Goal: Task Accomplishment & Management: Use online tool/utility

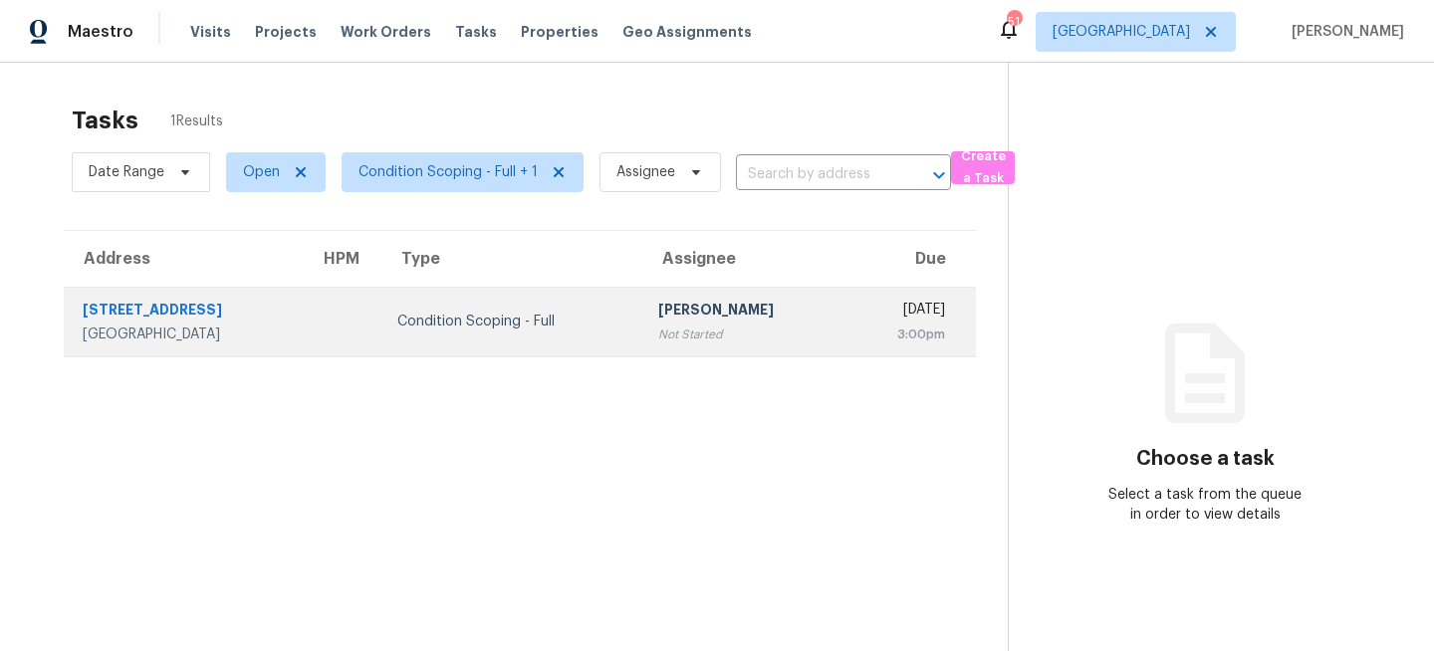
click at [455, 328] on div "Condition Scoping - Full" at bounding box center [511, 322] width 229 height 20
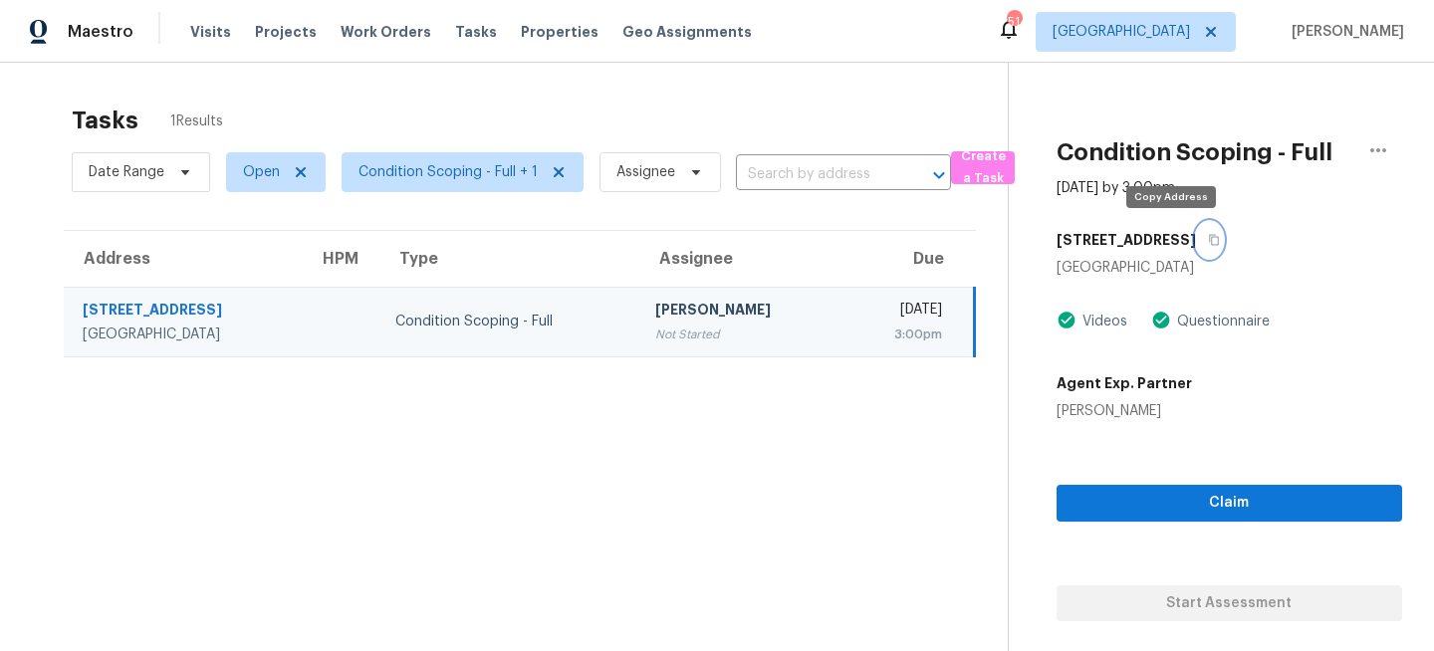
click at [1208, 239] on icon "button" at bounding box center [1214, 240] width 12 height 12
click at [1190, 39] on span "[GEOGRAPHIC_DATA]" at bounding box center [1120, 32] width 137 height 20
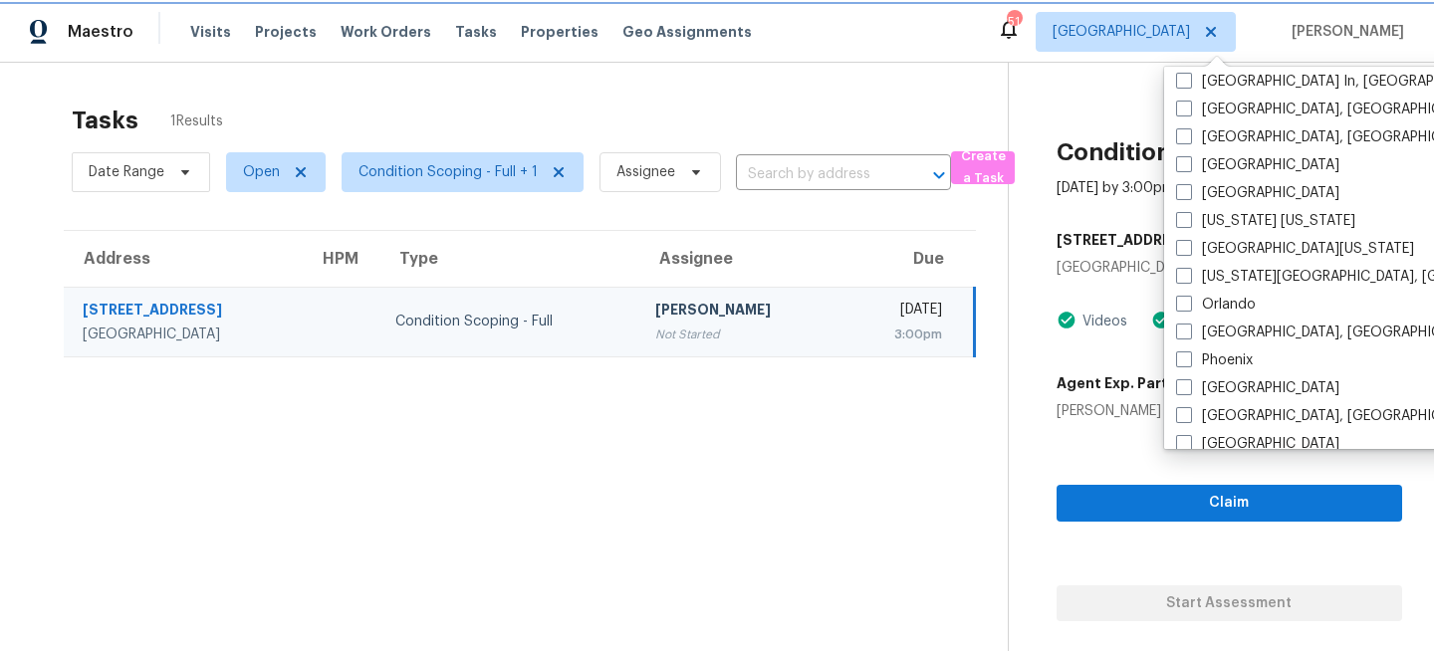
scroll to position [928, 0]
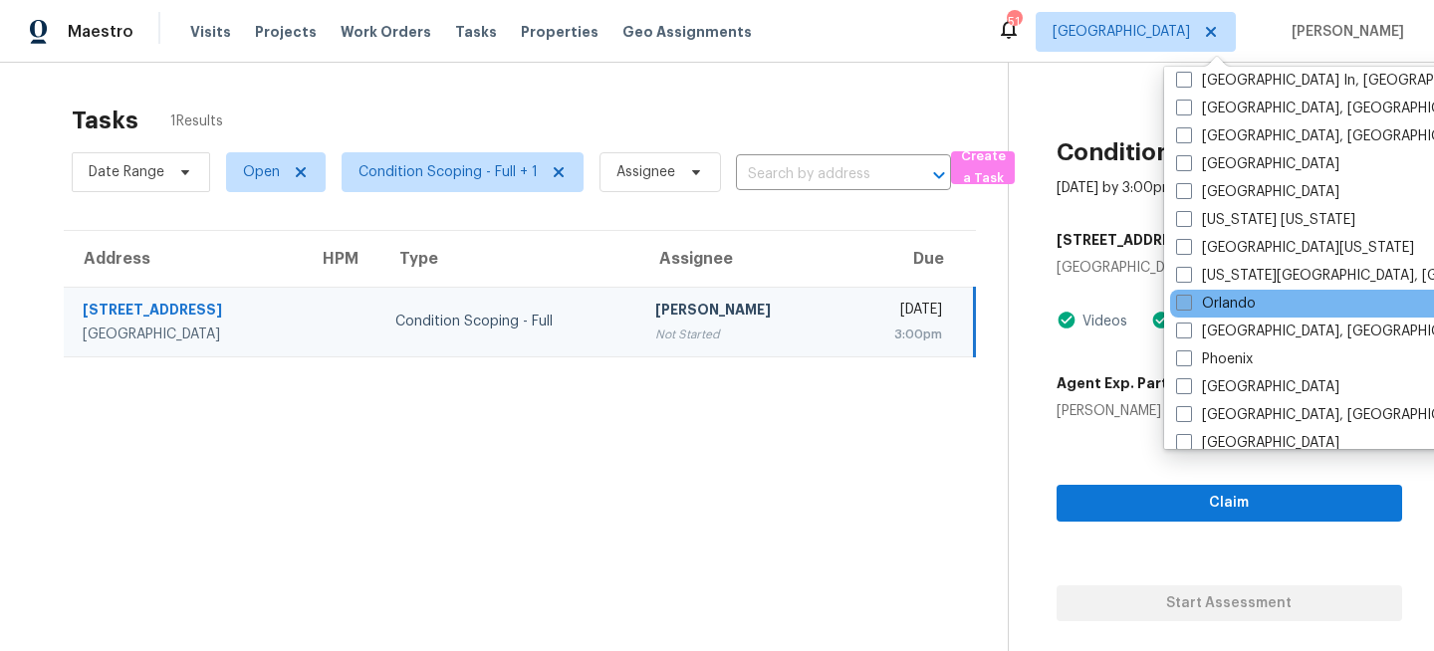
click at [1188, 309] on span at bounding box center [1184, 303] width 16 height 16
click at [1188, 307] on input "Orlando" at bounding box center [1182, 300] width 13 height 13
checkbox input "true"
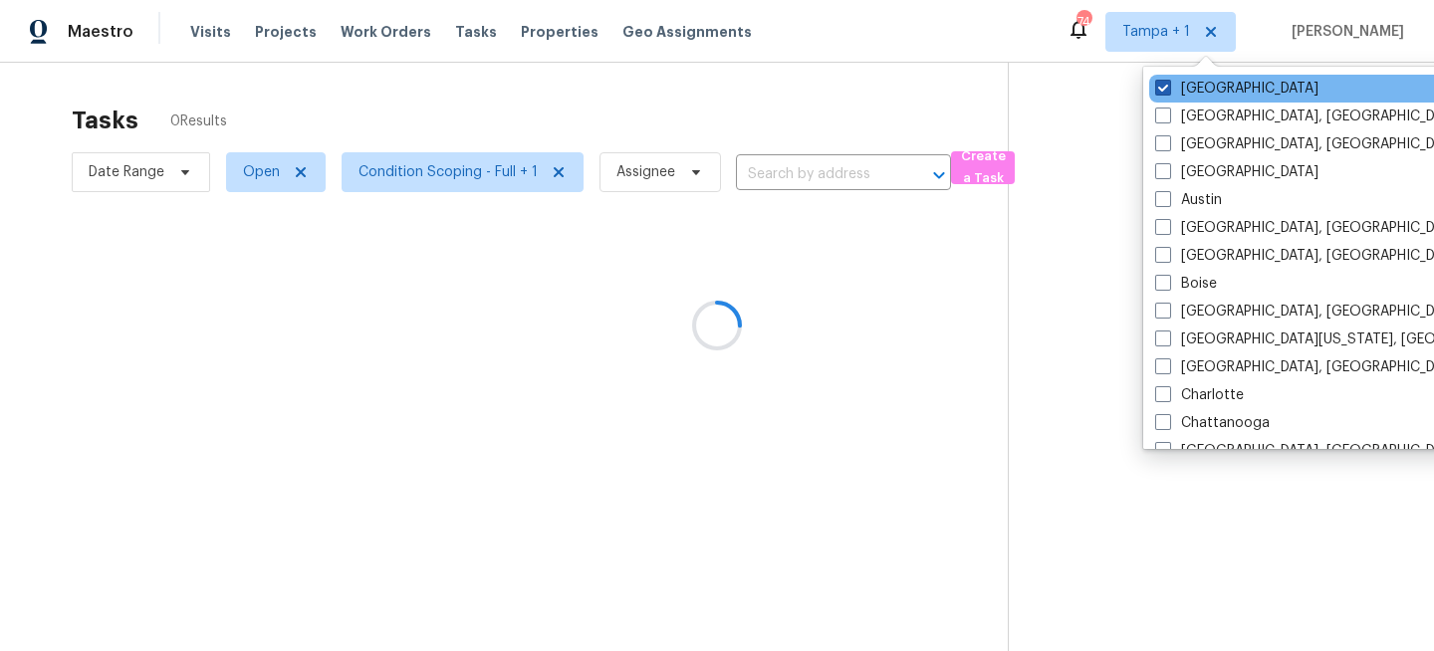
click at [1194, 92] on label "[GEOGRAPHIC_DATA]" at bounding box center [1236, 89] width 163 height 20
click at [1168, 92] on input "[GEOGRAPHIC_DATA]" at bounding box center [1161, 85] width 13 height 13
checkbox input "false"
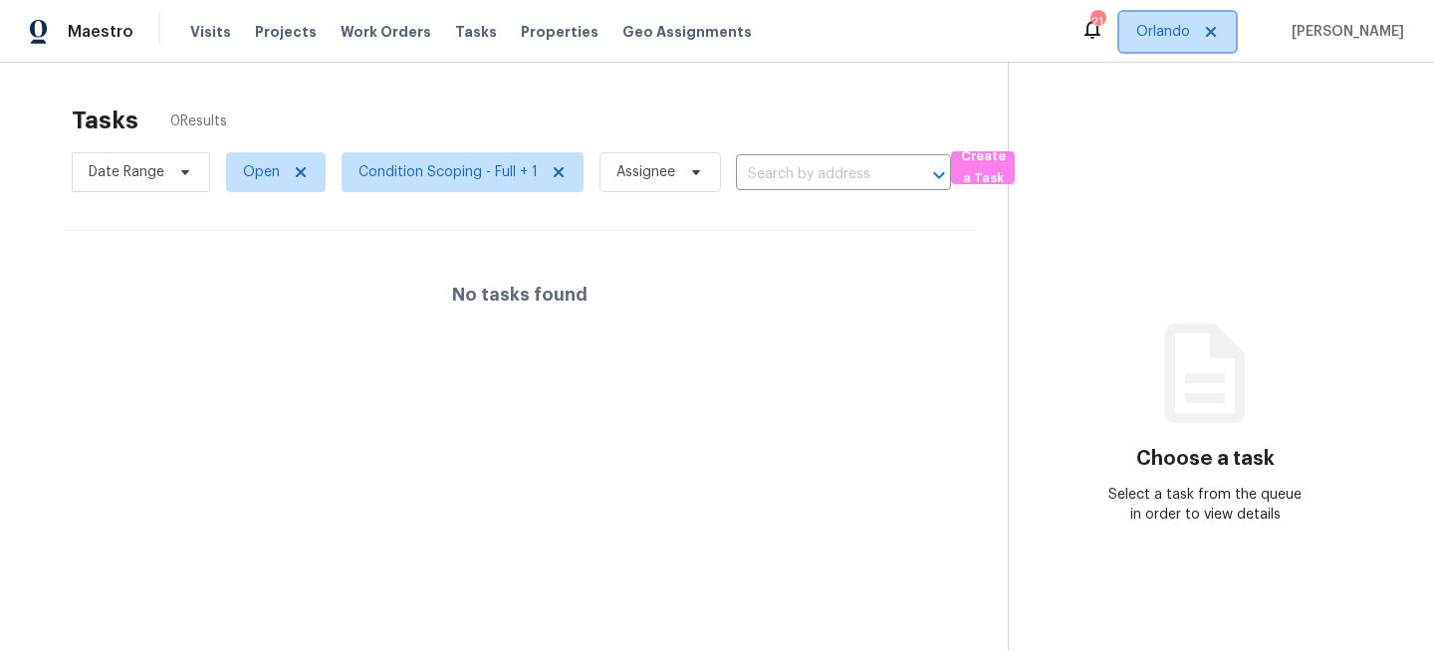
click at [1183, 40] on span "Orlando" at bounding box center [1163, 32] width 54 height 20
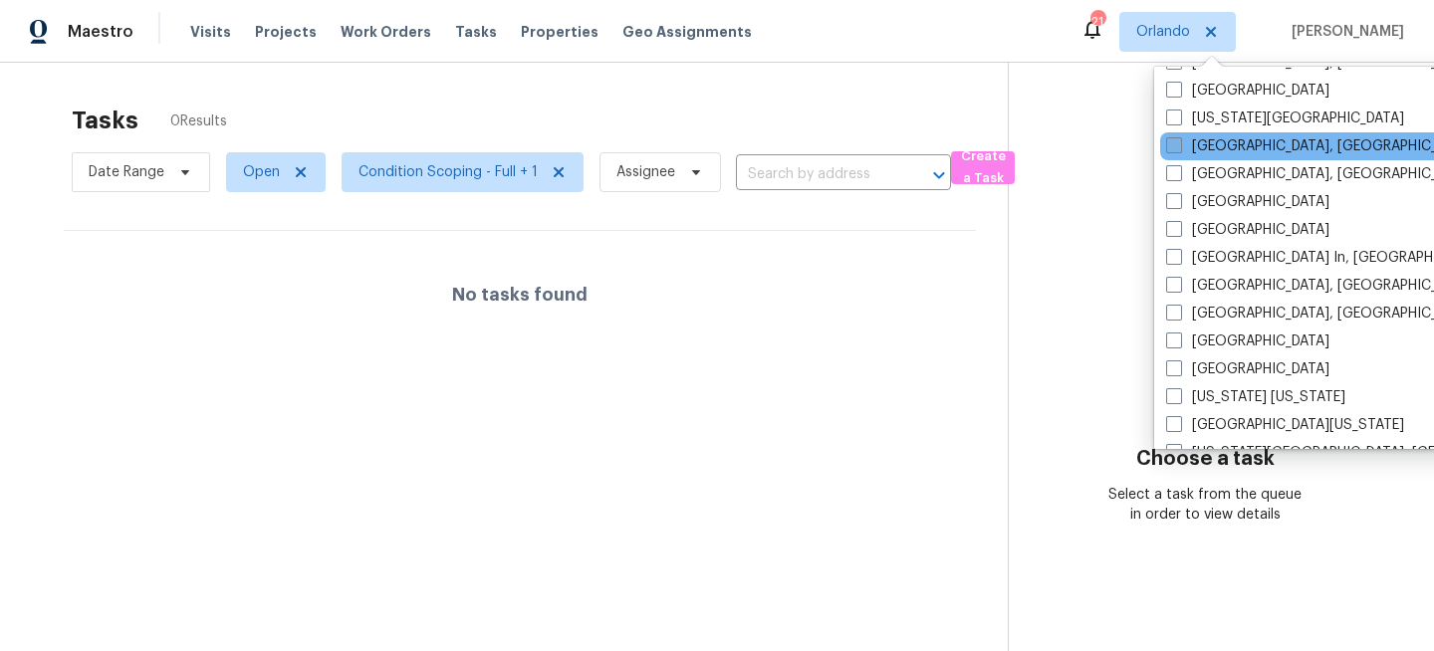
scroll to position [753, 0]
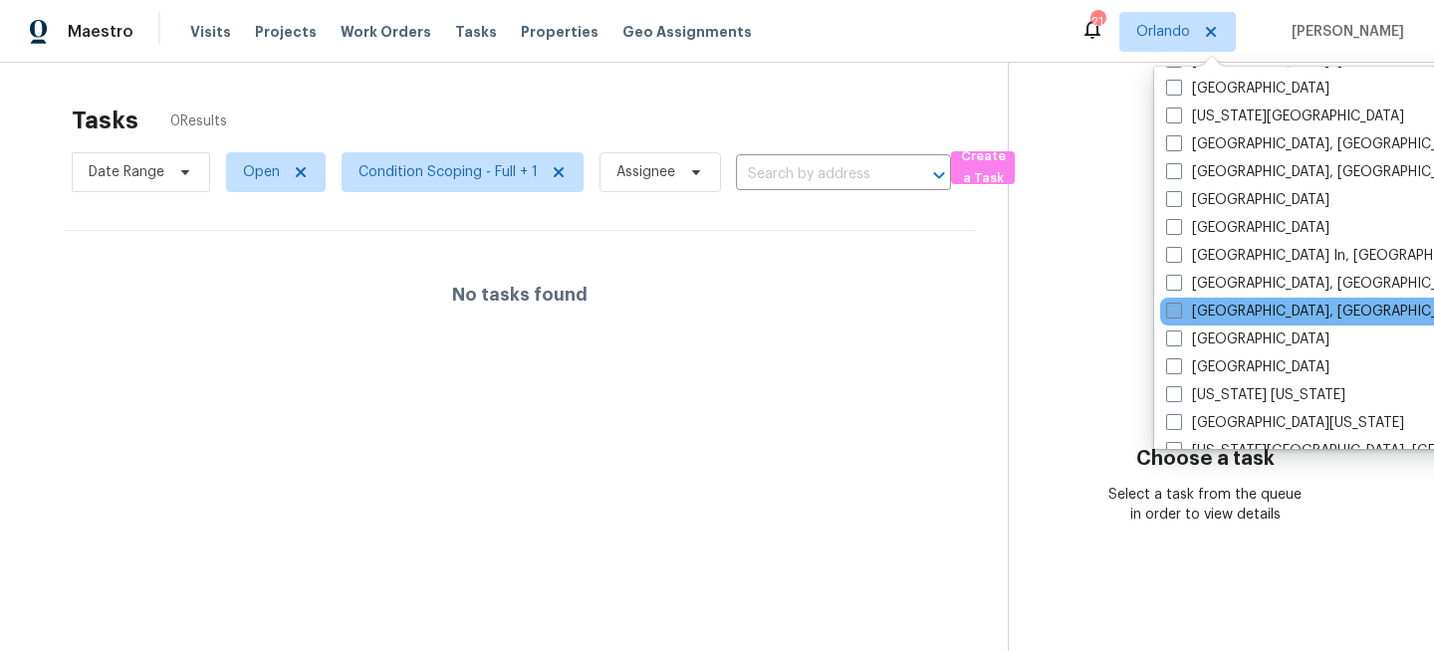
click at [1193, 317] on label "[GEOGRAPHIC_DATA], [GEOGRAPHIC_DATA]" at bounding box center [1320, 312] width 309 height 20
click at [1179, 315] on input "[GEOGRAPHIC_DATA], [GEOGRAPHIC_DATA]" at bounding box center [1172, 308] width 13 height 13
checkbox input "true"
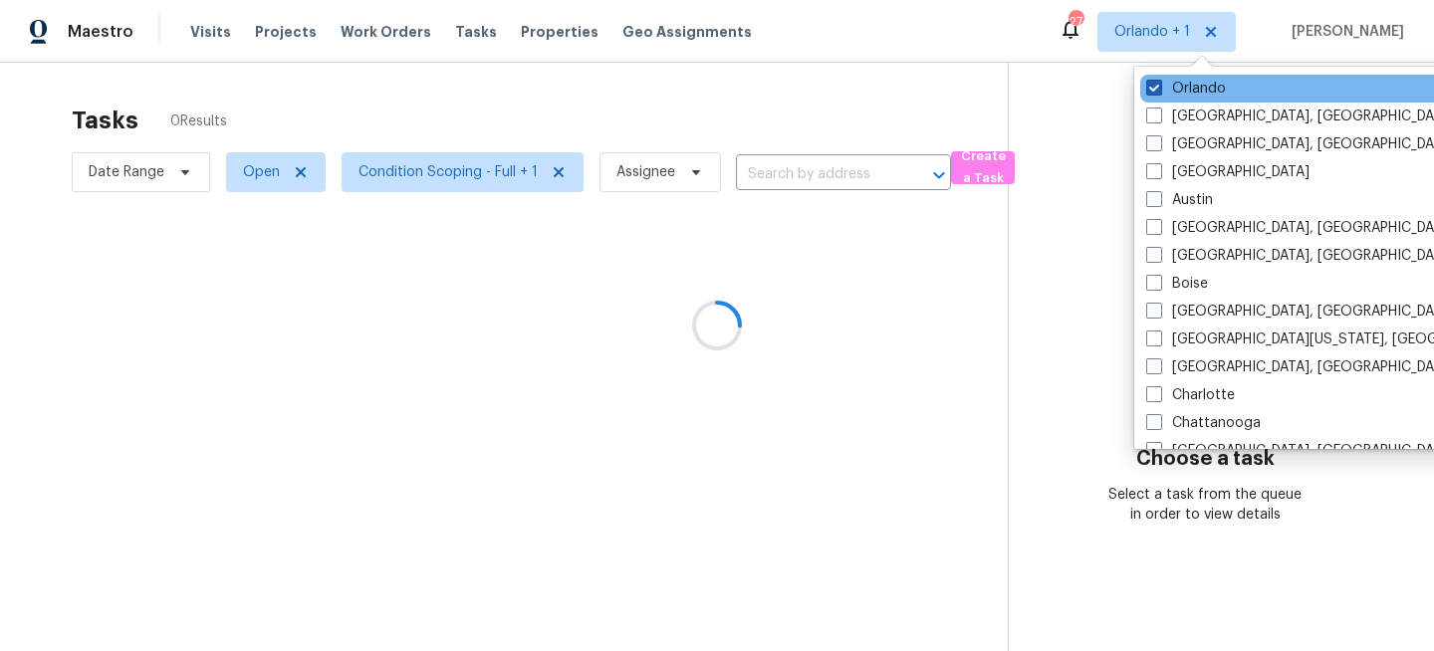
click at [1184, 90] on label "Orlando" at bounding box center [1186, 89] width 80 height 20
click at [1159, 90] on input "Orlando" at bounding box center [1152, 85] width 13 height 13
checkbox input "false"
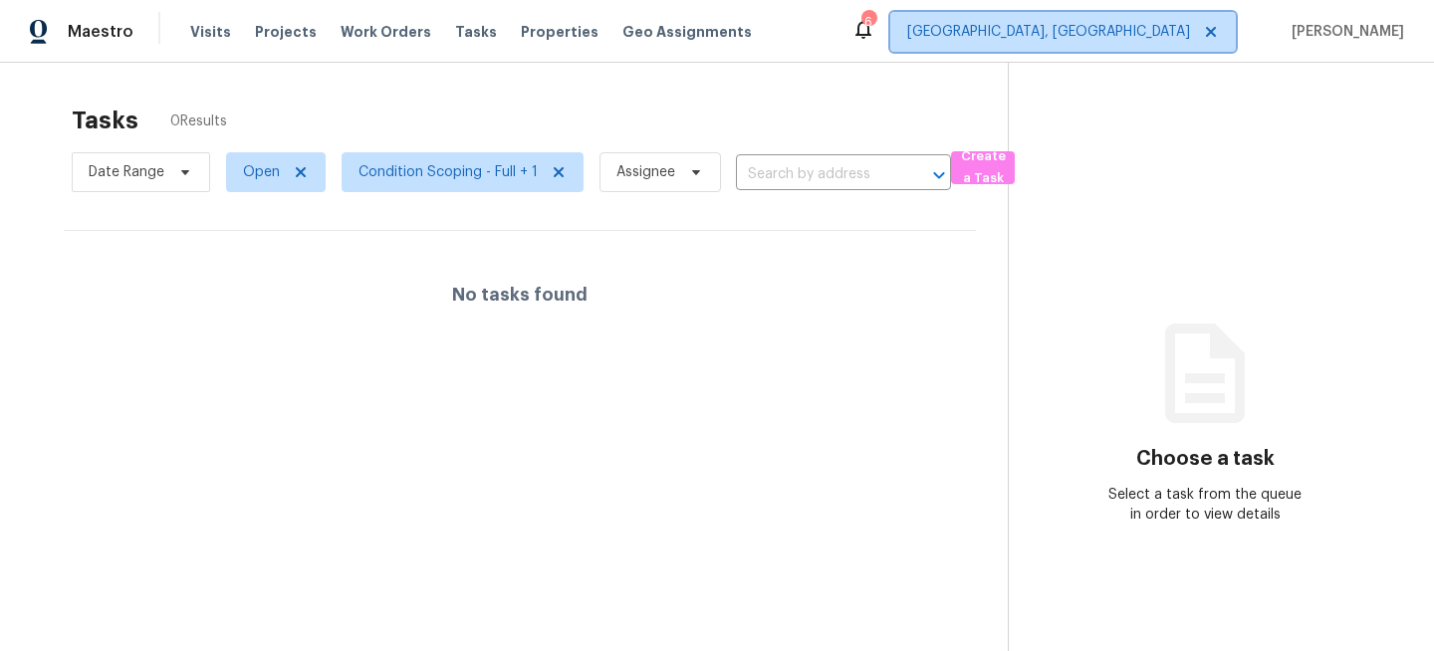
click at [1189, 30] on span "[GEOGRAPHIC_DATA], [GEOGRAPHIC_DATA]" at bounding box center [1048, 32] width 283 height 20
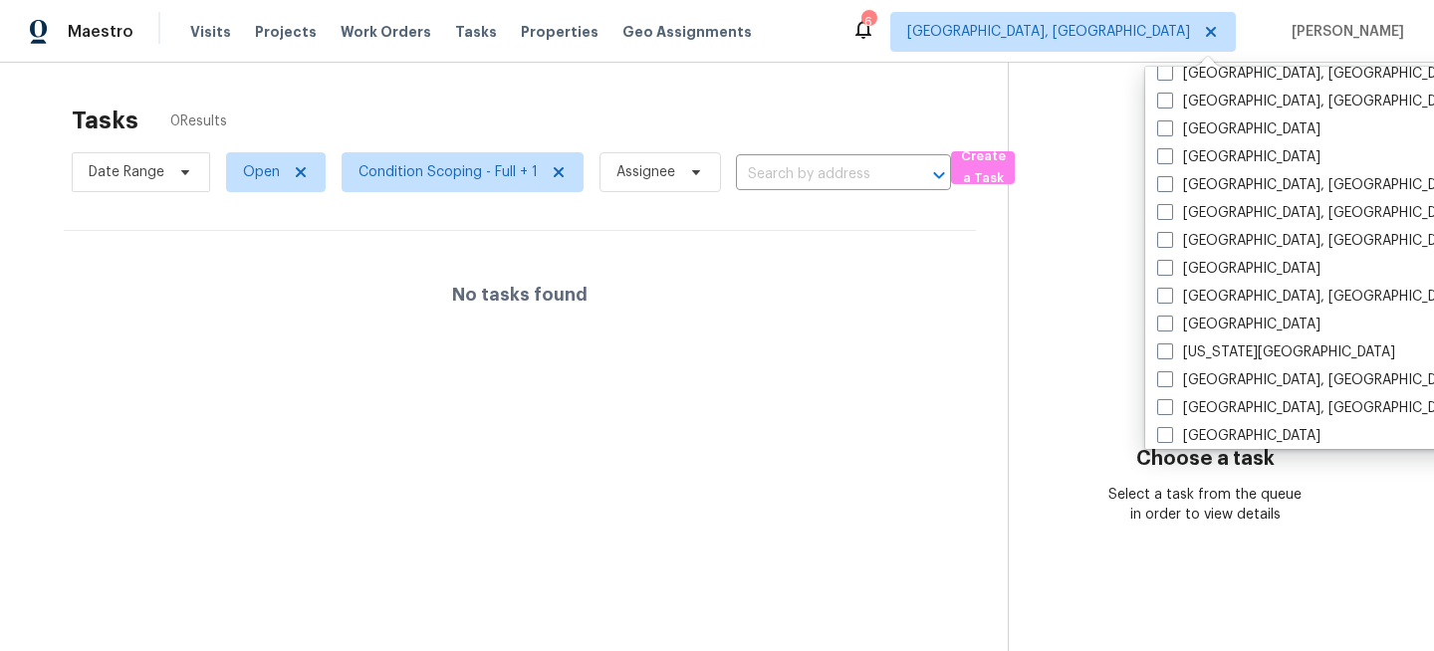
scroll to position [528, 0]
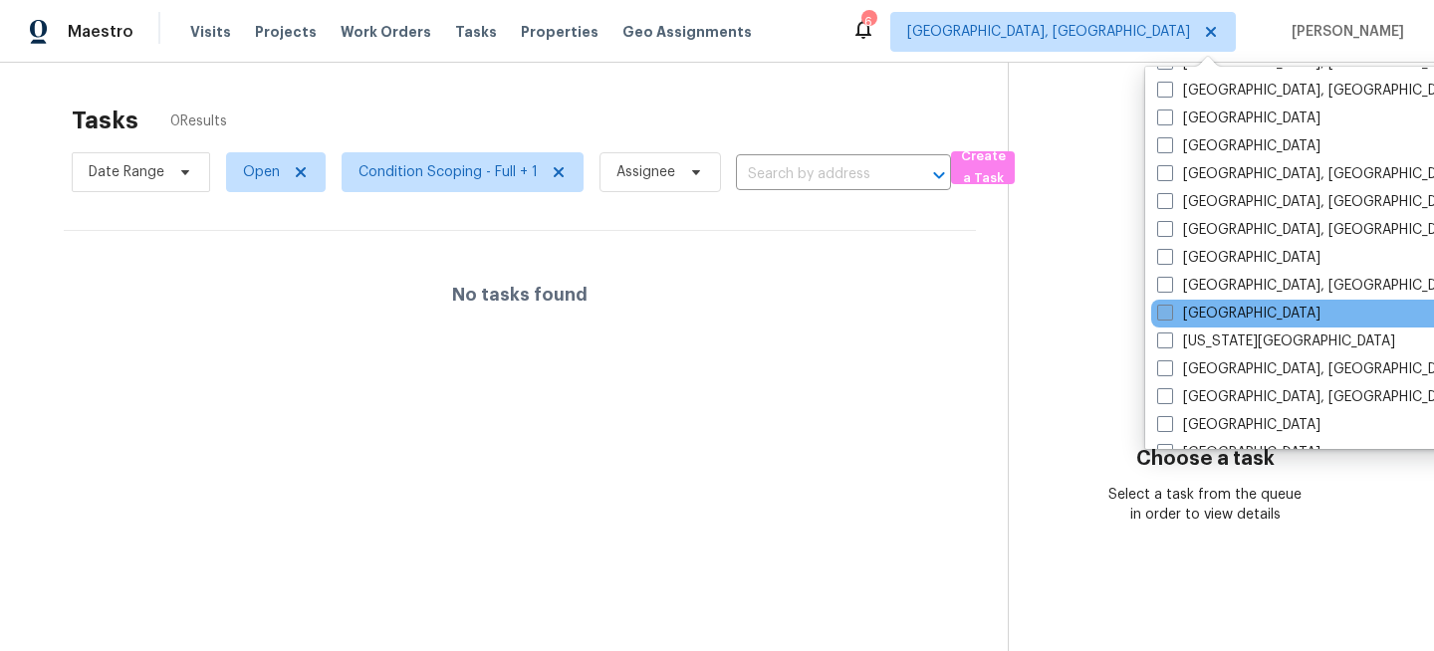
click at [1182, 313] on label "[GEOGRAPHIC_DATA]" at bounding box center [1238, 314] width 163 height 20
click at [1170, 313] on input "[GEOGRAPHIC_DATA]" at bounding box center [1163, 310] width 13 height 13
checkbox input "true"
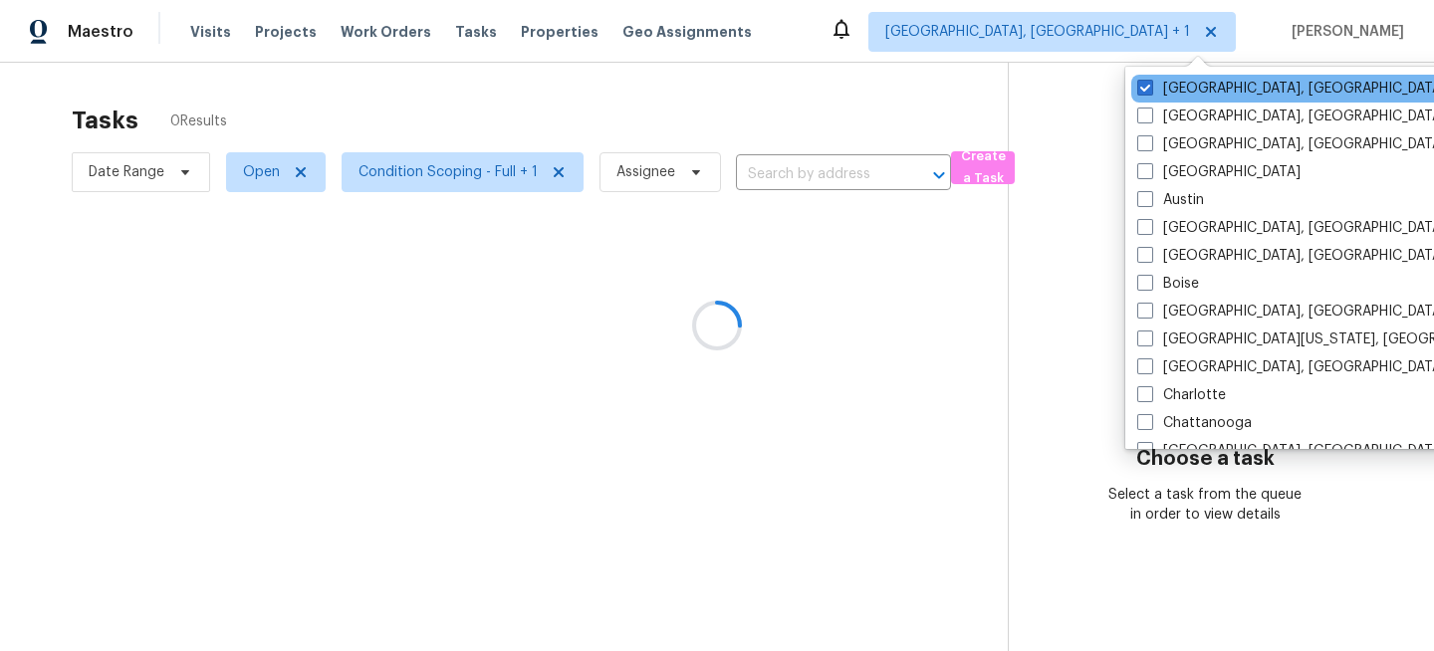
click at [1181, 76] on div "[GEOGRAPHIC_DATA], [GEOGRAPHIC_DATA]" at bounding box center [1331, 89] width 401 height 28
click at [1171, 92] on label "[GEOGRAPHIC_DATA], [GEOGRAPHIC_DATA]" at bounding box center [1291, 89] width 309 height 20
click at [1150, 92] on input "[GEOGRAPHIC_DATA], [GEOGRAPHIC_DATA]" at bounding box center [1143, 85] width 13 height 13
checkbox input "false"
